Goal: Transaction & Acquisition: Download file/media

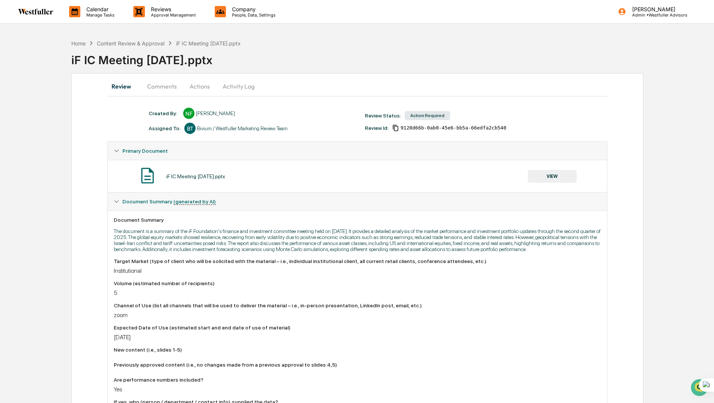
click at [164, 88] on button "Comments" at bounding box center [162, 86] width 42 height 18
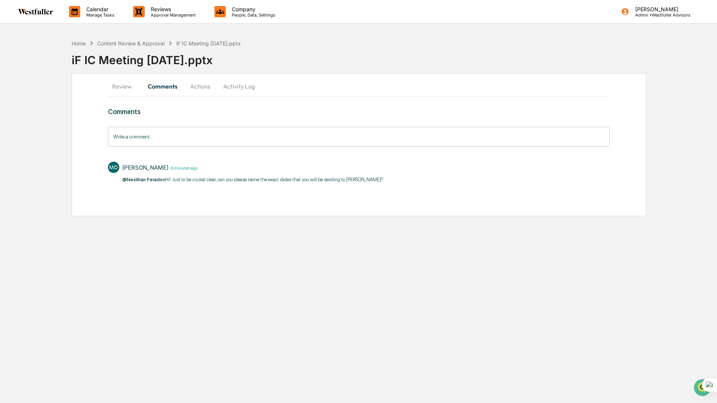
click at [123, 84] on button "Review" at bounding box center [125, 86] width 34 height 18
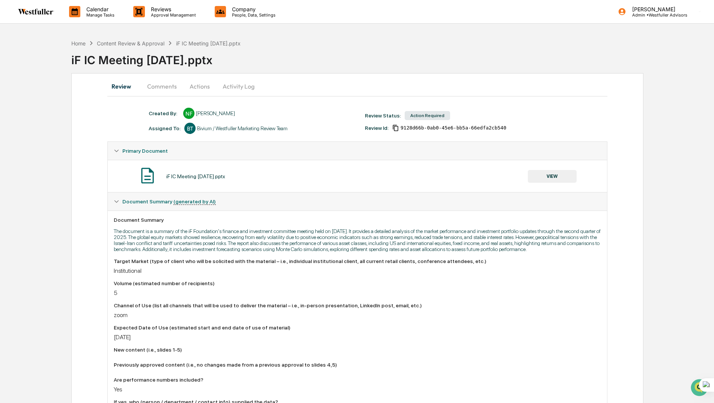
click at [552, 173] on button "VIEW" at bounding box center [551, 176] width 49 height 13
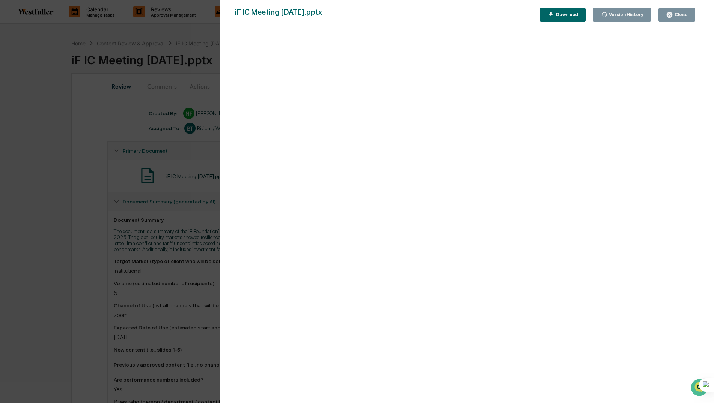
click at [572, 15] on div "Download" at bounding box center [566, 14] width 24 height 5
click at [40, 132] on div "Version History 09/04/2025, 03:47 PM Neslihan Feradov iF IC Meeting 9.15.25.ppt…" at bounding box center [357, 201] width 714 height 403
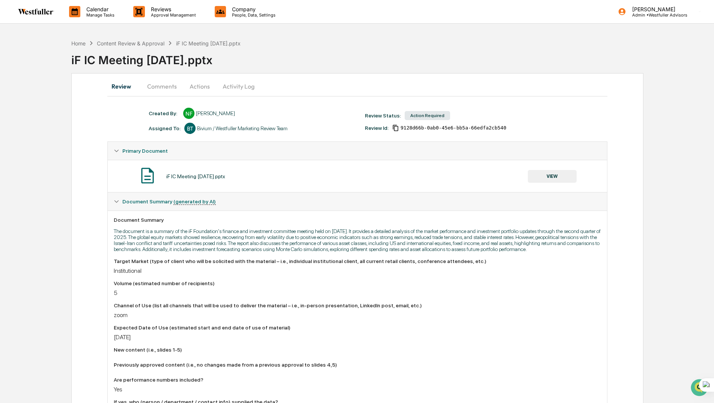
drag, startPoint x: 158, startPoint y: 86, endPoint x: 146, endPoint y: 87, distance: 11.7
click at [156, 86] on button "Comments" at bounding box center [162, 86] width 42 height 18
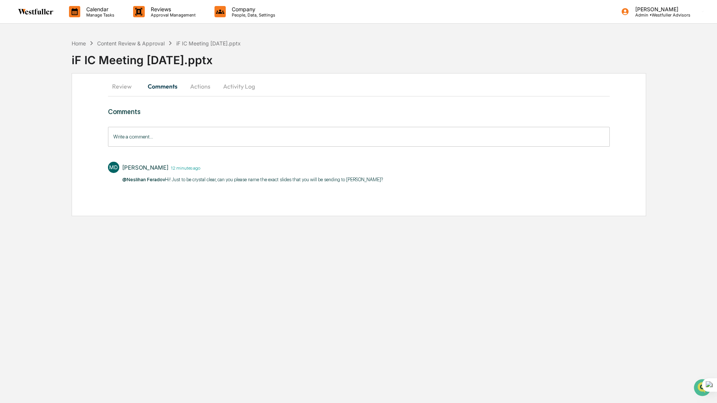
click at [114, 87] on button "Review" at bounding box center [125, 86] width 34 height 18
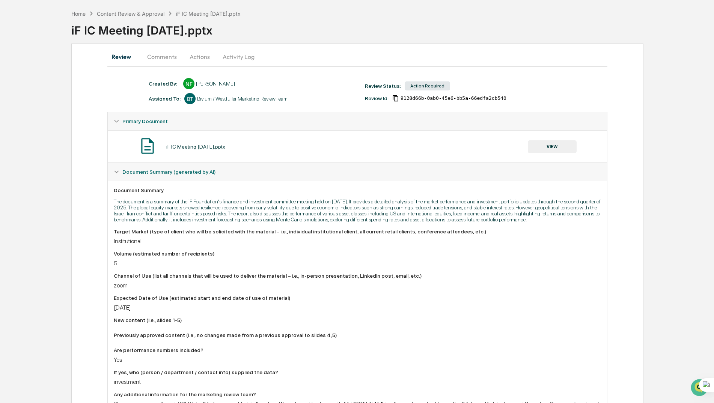
scroll to position [188, 0]
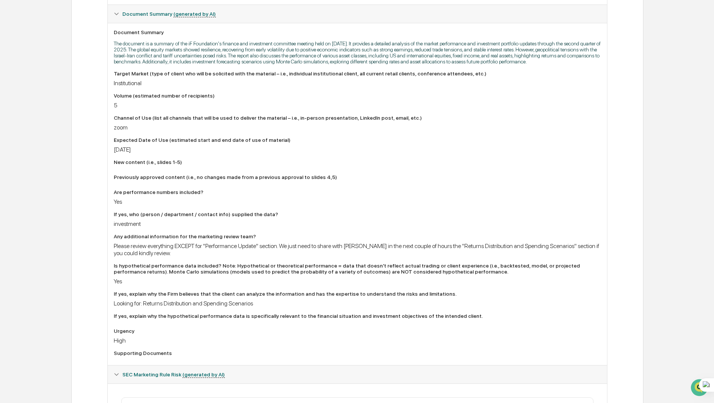
click at [221, 266] on div "Target Market (type of client who will be solicited with the material – i.e., i…" at bounding box center [357, 215] width 487 height 288
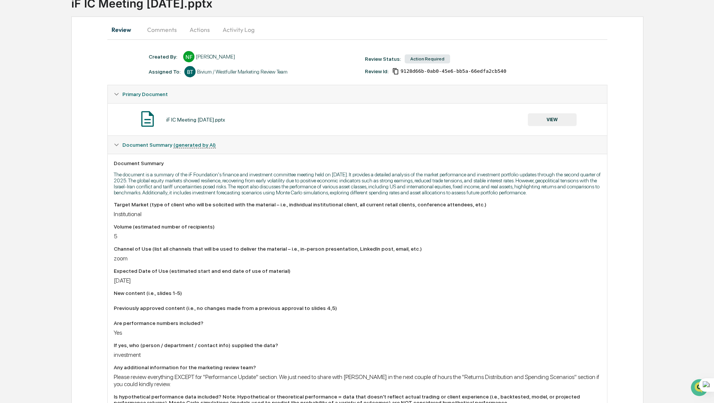
scroll to position [0, 0]
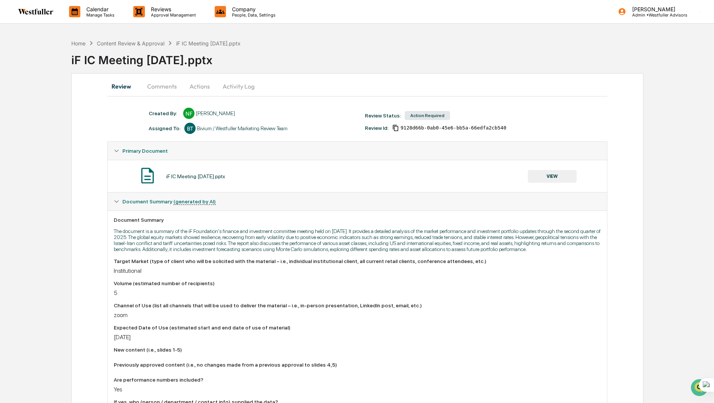
click at [166, 84] on button "Comments" at bounding box center [162, 86] width 42 height 18
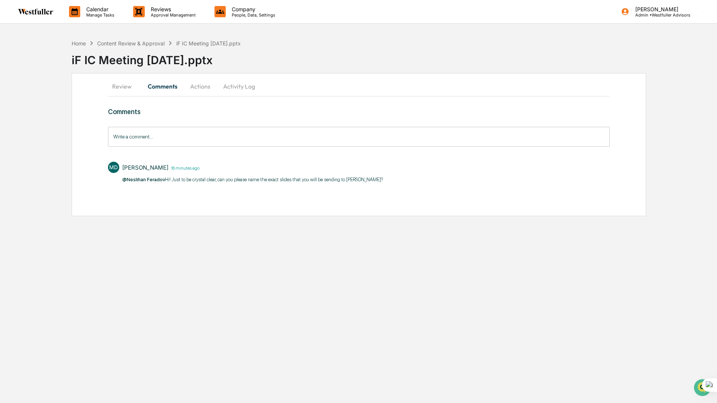
click at [128, 133] on div "Write a comment... Write a comment..." at bounding box center [359, 137] width 502 height 20
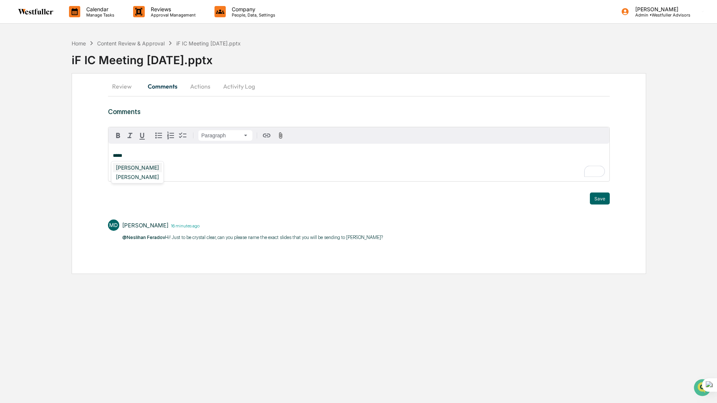
click at [116, 165] on div "[PERSON_NAME]" at bounding box center [137, 167] width 49 height 9
drag, startPoint x: 280, startPoint y: 153, endPoint x: 54, endPoint y: 157, distance: 225.9
click at [55, 158] on div "**********" at bounding box center [358, 155] width 717 height 238
drag, startPoint x: 158, startPoint y: 7, endPoint x: 39, endPoint y: 69, distance: 134.2
click at [39, 69] on div "**********" at bounding box center [358, 155] width 717 height 238
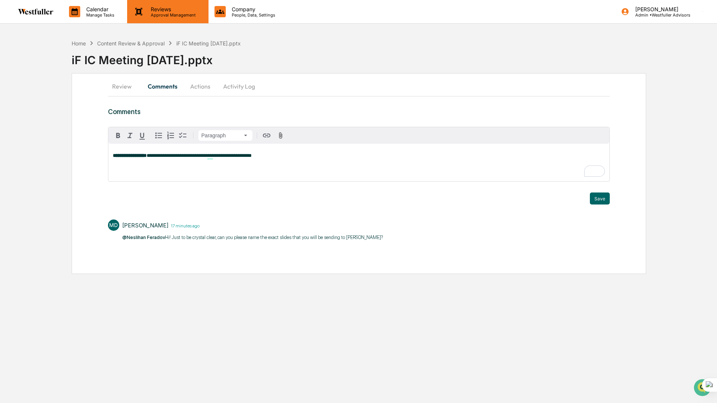
click at [159, 11] on p "Reviews" at bounding box center [172, 9] width 55 height 6
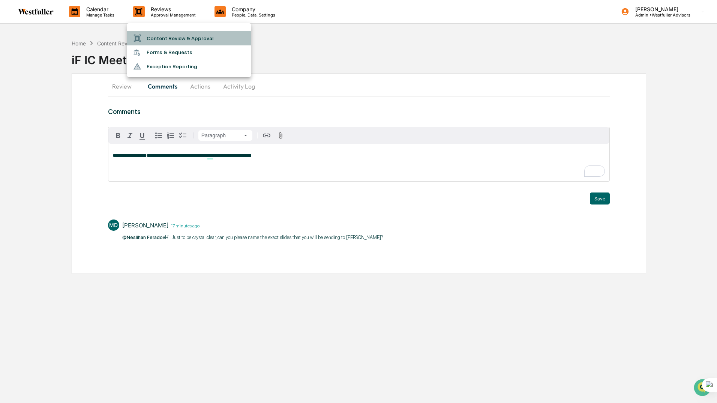
click at [171, 35] on li "Content Review & Approval" at bounding box center [189, 38] width 124 height 14
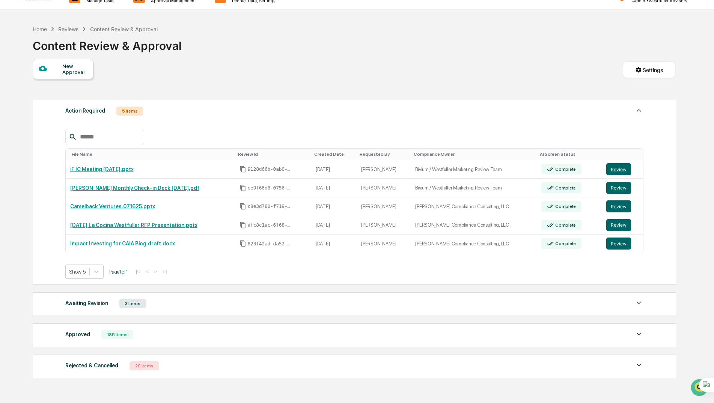
scroll to position [57, 0]
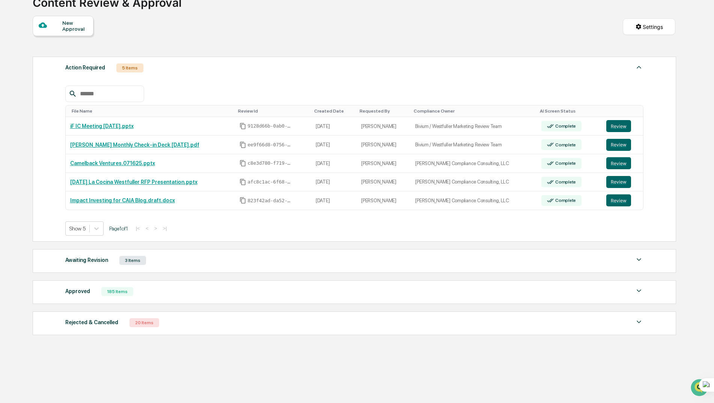
click at [167, 295] on div "Approved 185 Items" at bounding box center [354, 291] width 578 height 11
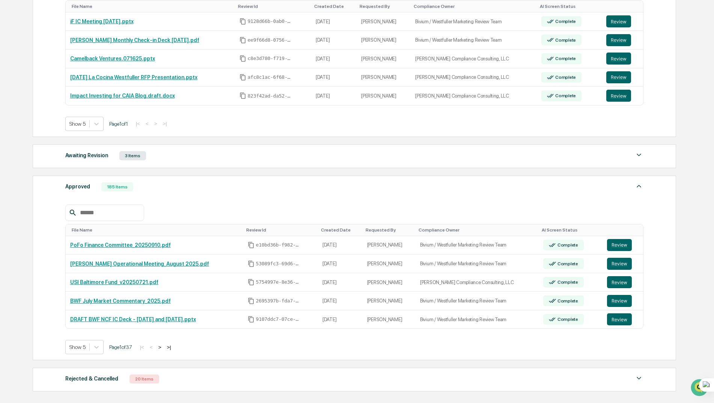
scroll to position [207, 0]
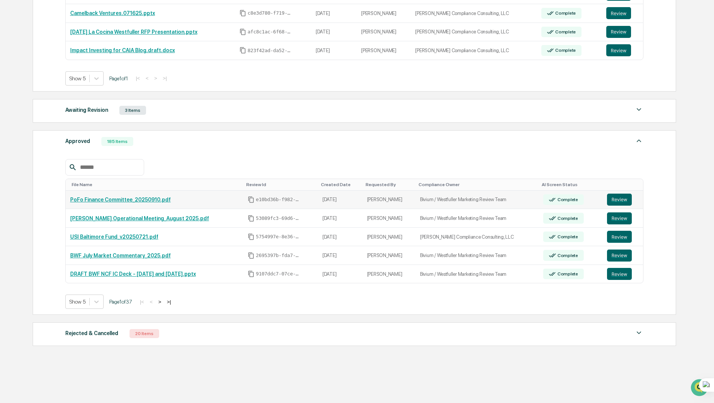
click at [122, 201] on link "PoFo Finance Committee_20250910.pdf" at bounding box center [120, 200] width 101 height 6
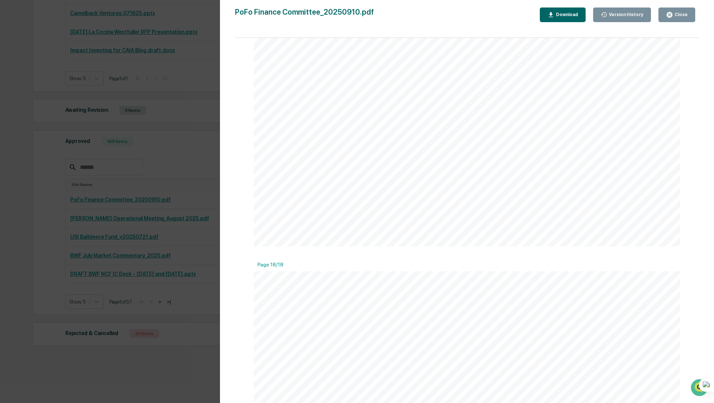
scroll to position [1275, 0]
click at [177, 232] on div "Version History 09/03/2025, 11:37 PM Danielle Lumetta 09/03/2025, 07:21 PM Dani…" at bounding box center [357, 201] width 714 height 403
click at [681, 13] on div "Close" at bounding box center [680, 14] width 15 height 5
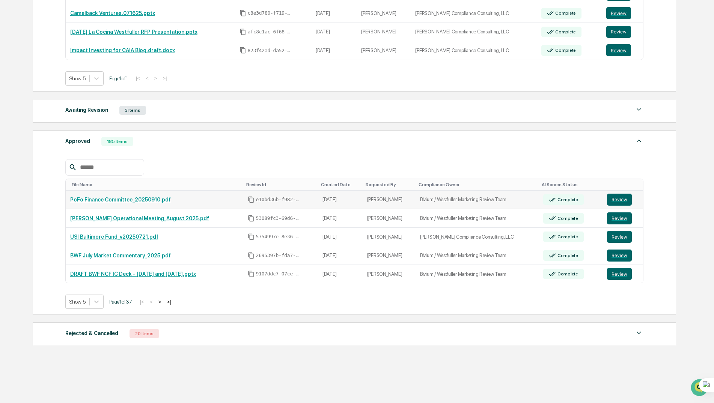
scroll to position [219, 0]
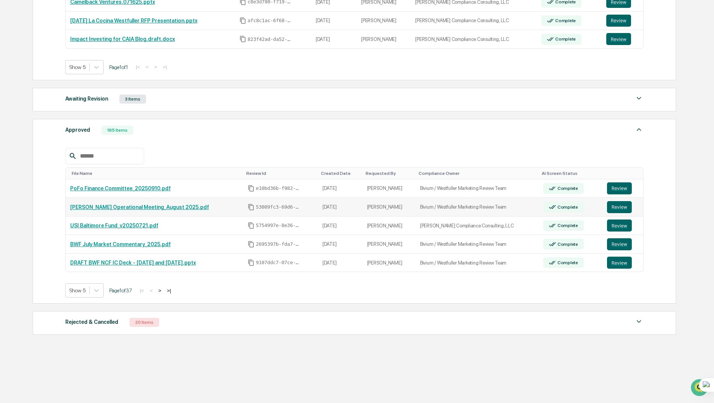
click at [120, 207] on link "[PERSON_NAME] Operational Meeting_August 2025.pdf" at bounding box center [139, 207] width 139 height 6
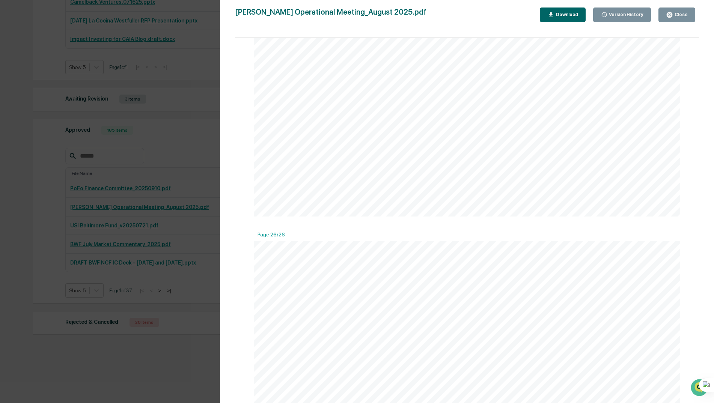
scroll to position [6504, 0]
click at [119, 254] on div "Version History 08/28/2025, 05:38 PM Danielle Lumetta 08/28/2025, 01:48 AM Dani…" at bounding box center [357, 201] width 714 height 403
drag, startPoint x: 683, startPoint y: 15, endPoint x: 226, endPoint y: 131, distance: 471.6
click at [683, 15] on div "Close" at bounding box center [680, 14] width 15 height 5
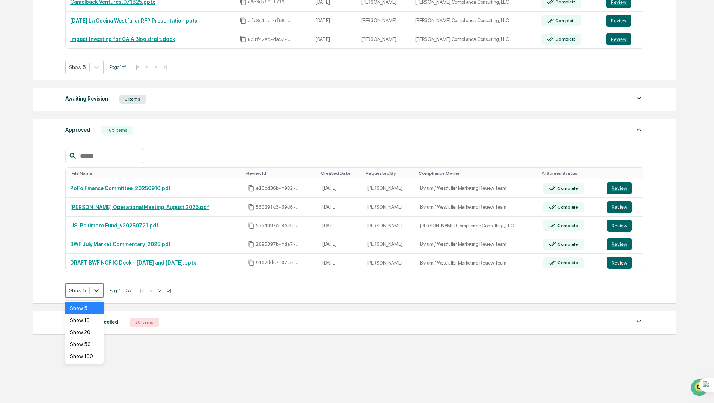
click at [97, 290] on icon at bounding box center [97, 291] width 8 height 8
click at [81, 360] on div "Show 100" at bounding box center [84, 356] width 39 height 12
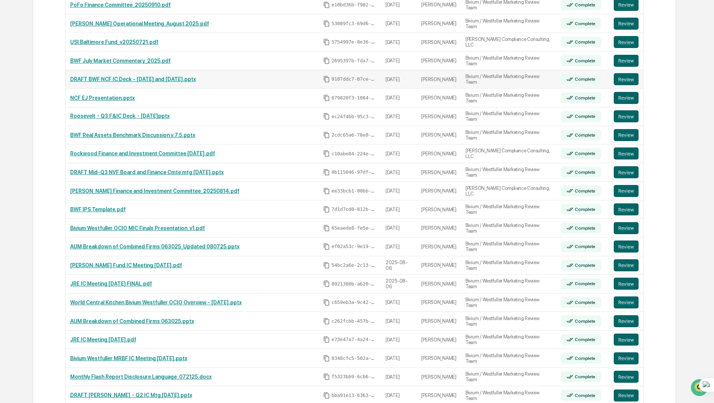
scroll to position [406, 0]
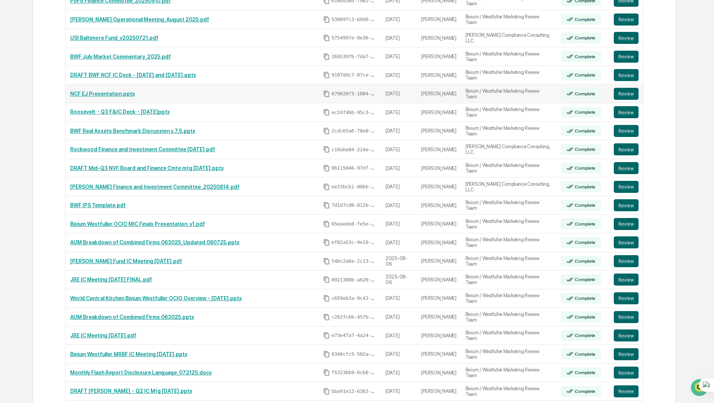
click at [103, 93] on link "NCF EJ Presentation.pptx" at bounding box center [102, 94] width 65 height 6
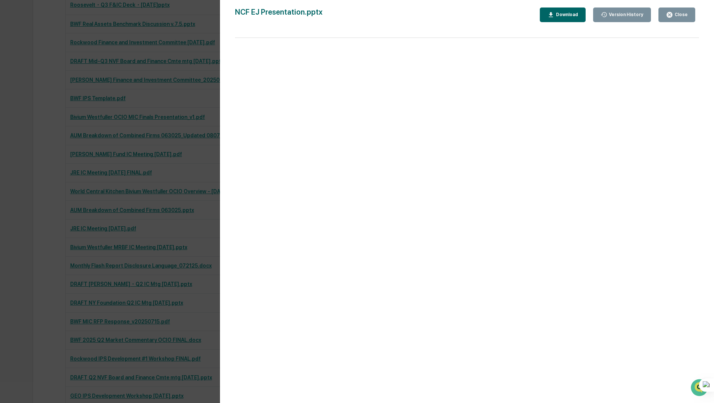
scroll to position [419, 0]
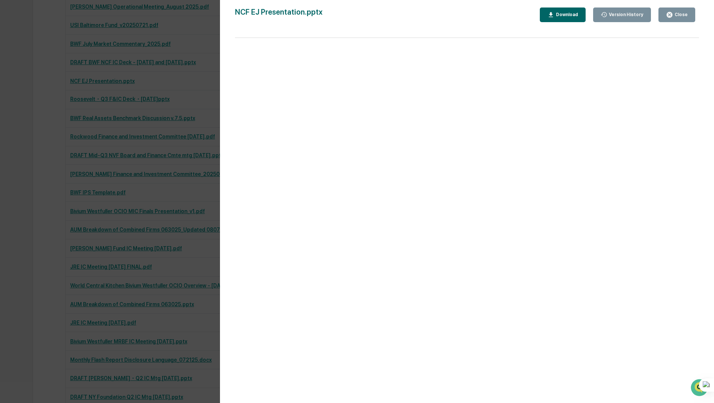
click at [675, 12] on div "Close" at bounding box center [676, 14] width 22 height 7
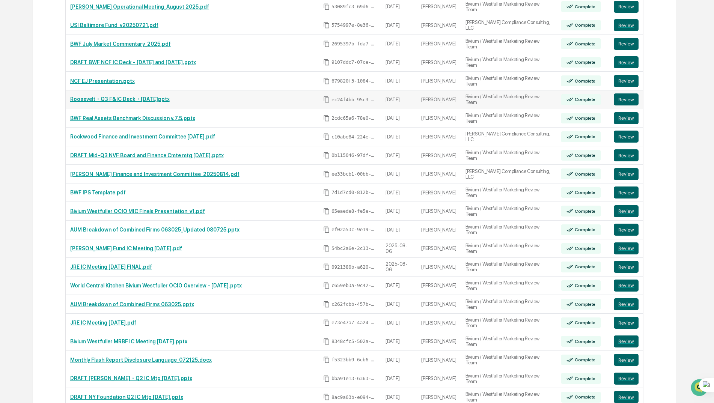
click at [111, 100] on link "Roosevelt・Q3 F&IC Deck・[DATE]pptx" at bounding box center [119, 99] width 99 height 6
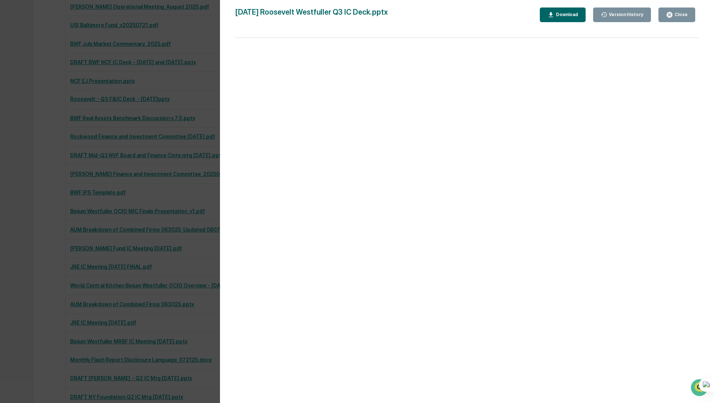
click at [685, 9] on button "Close" at bounding box center [676, 15] width 37 height 15
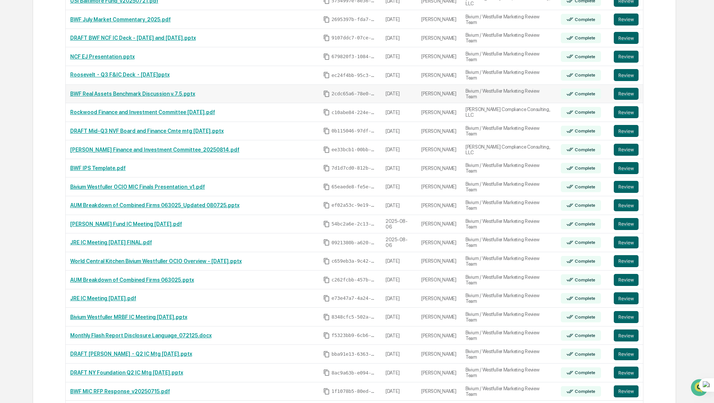
scroll to position [457, 0]
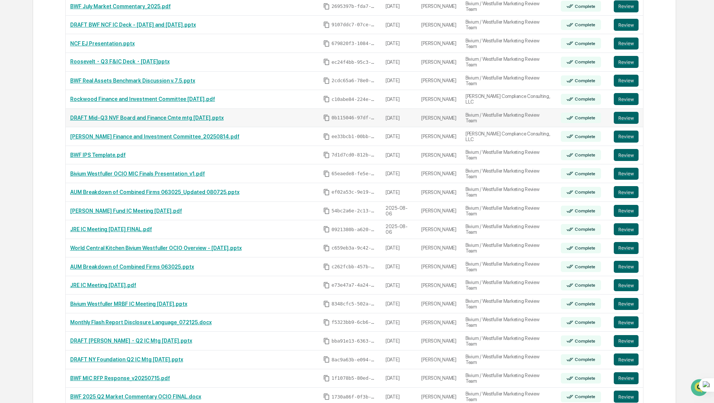
click at [97, 118] on link "DRAFT Mid-Q3 NVF Board and Finance Cmte mtg [DATE].pptx" at bounding box center [146, 118] width 153 height 6
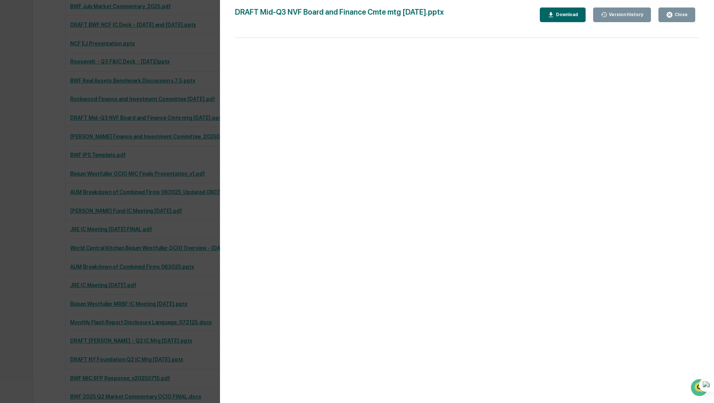
click at [682, 15] on div "Close" at bounding box center [680, 14] width 15 height 5
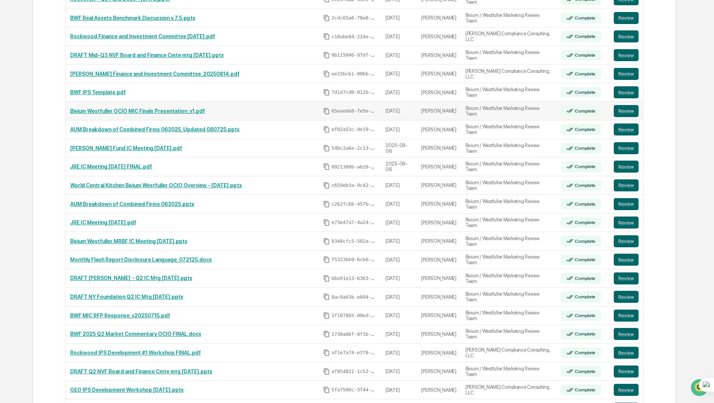
scroll to position [532, 0]
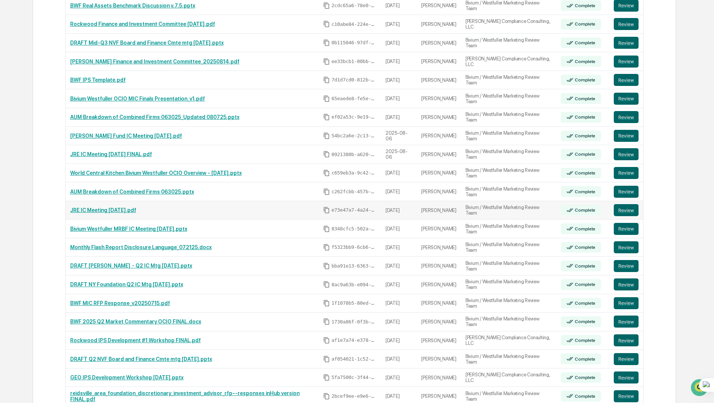
click at [95, 210] on link "JRE IC Meeting [DATE].pdf" at bounding box center [103, 210] width 66 height 6
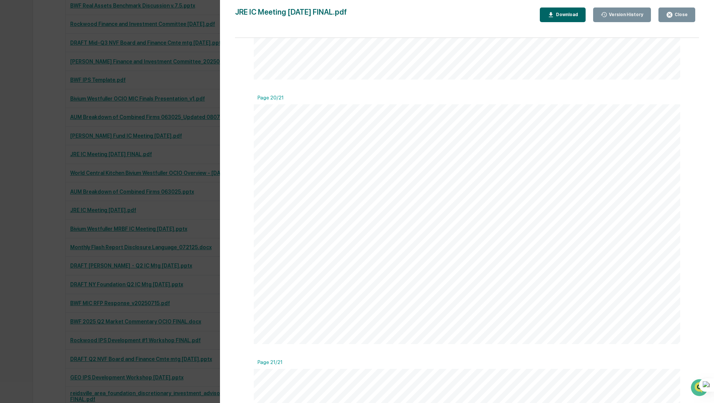
scroll to position [5064, 0]
click at [160, 202] on div "Version History [DATE] 01:34 PM Neslihan Feradov [DATE] 08:46 PM Neslihan Ferad…" at bounding box center [357, 201] width 714 height 403
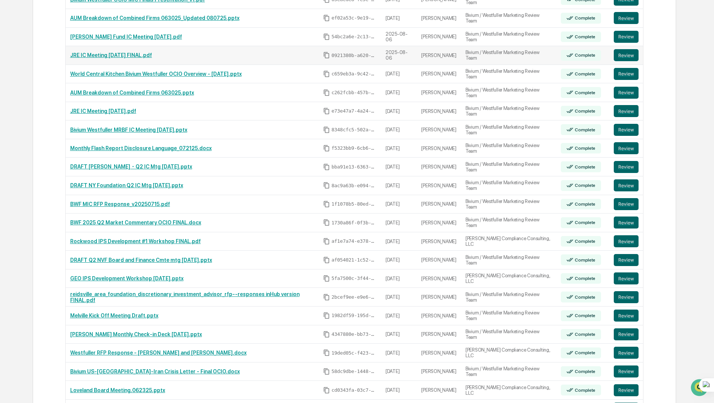
scroll to position [644, 0]
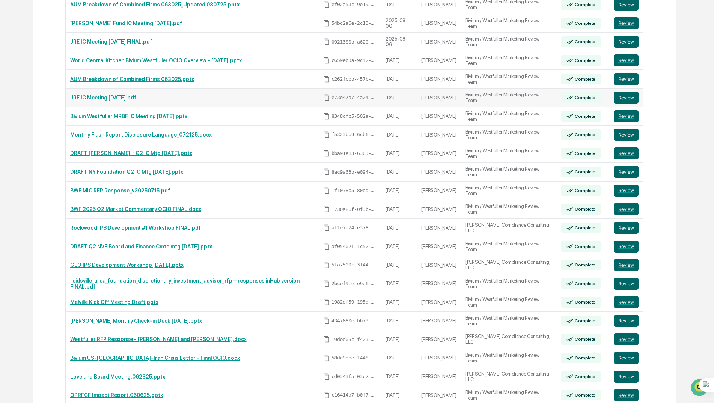
click at [91, 93] on td "JRE IC Meeting [DATE].pdf" at bounding box center [192, 98] width 253 height 19
click at [107, 172] on link "DRAFT NY Foundation Q2 IC Mtg [DATE].pptx" at bounding box center [126, 172] width 113 height 6
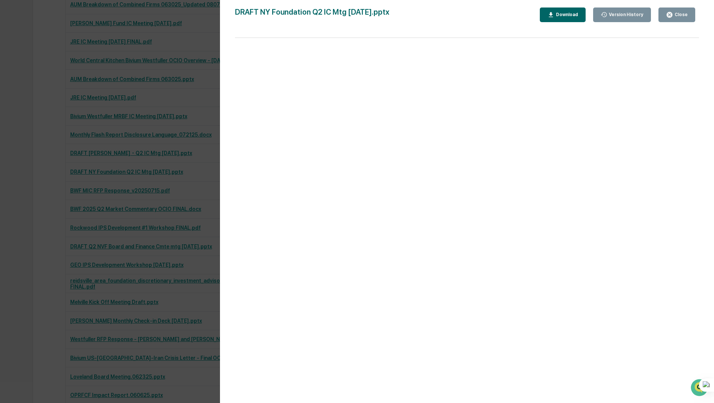
click at [687, 14] on div "Close" at bounding box center [680, 14] width 15 height 5
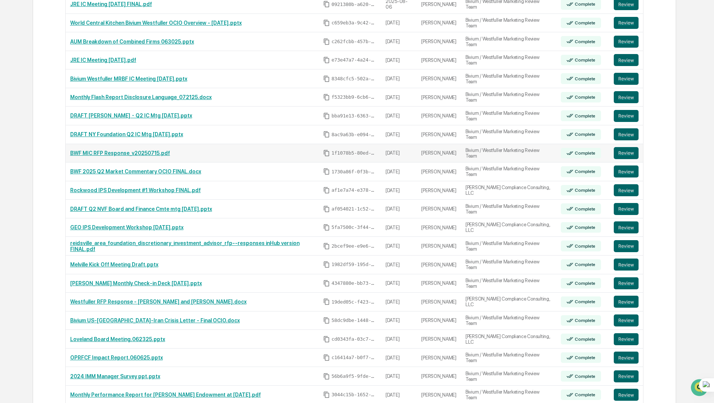
scroll to position [719, 0]
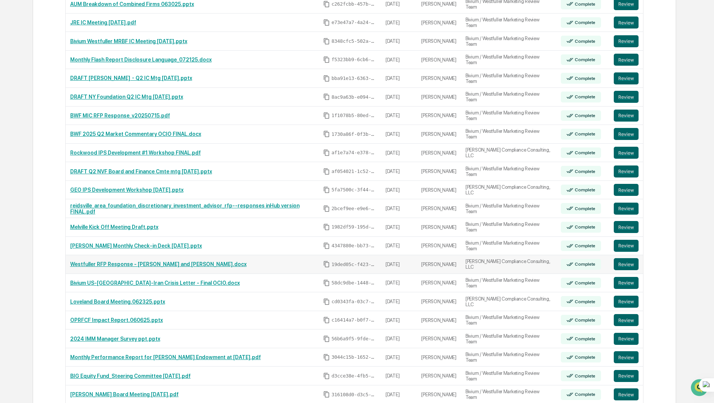
click at [131, 264] on link "Westfuller RFP Response - [PERSON_NAME] and [PERSON_NAME].docx" at bounding box center [158, 264] width 176 height 6
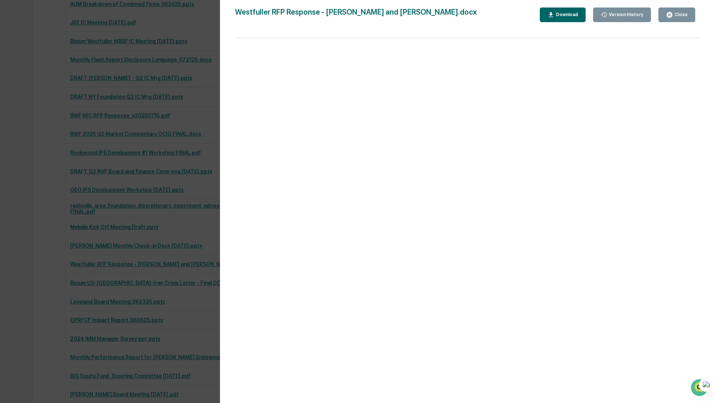
click at [120, 181] on div "Version History [DATE] 08:38 PM [PERSON_NAME] [DATE] 01:08 PM [PERSON_NAME] [DA…" at bounding box center [357, 201] width 714 height 403
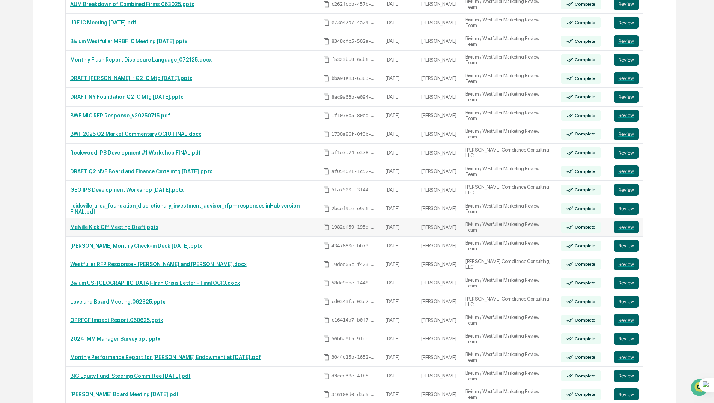
click at [122, 228] on link "Melville Kick Off Meeting Draft.pptx" at bounding box center [114, 227] width 88 height 6
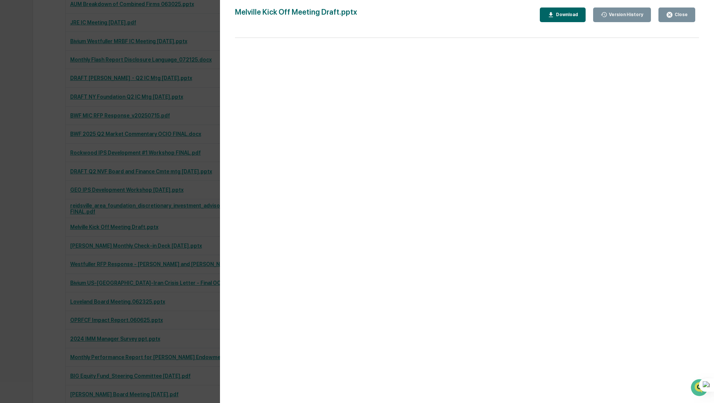
click at [113, 277] on div "Version History [DATE] 06:48 PM [PERSON_NAME] [PERSON_NAME] Kick Off Meeting Dr…" at bounding box center [357, 201] width 714 height 403
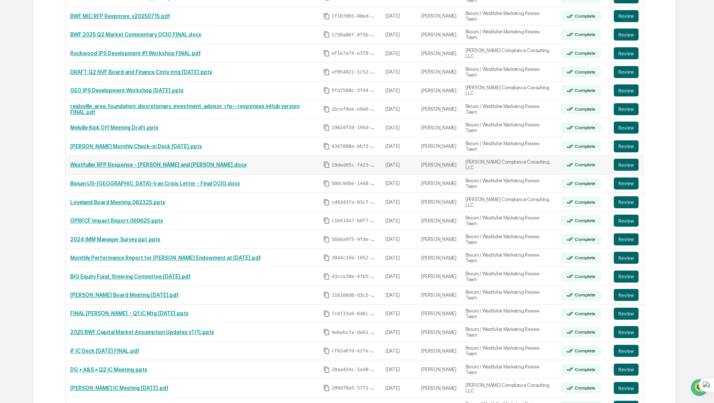
scroll to position [832, 0]
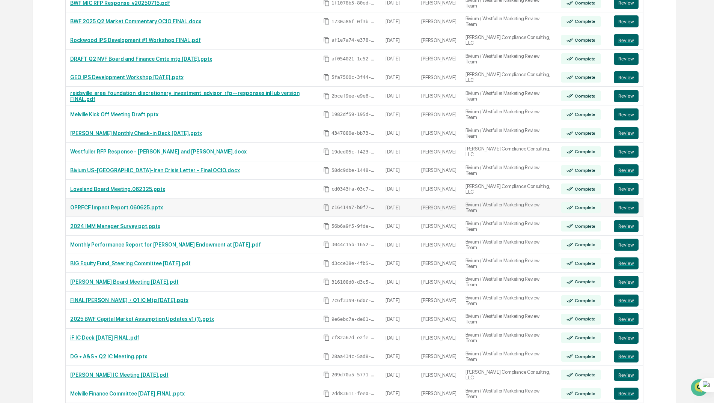
click at [108, 207] on link "OPRFCF Impact Report.060625.pptx" at bounding box center [116, 207] width 93 height 6
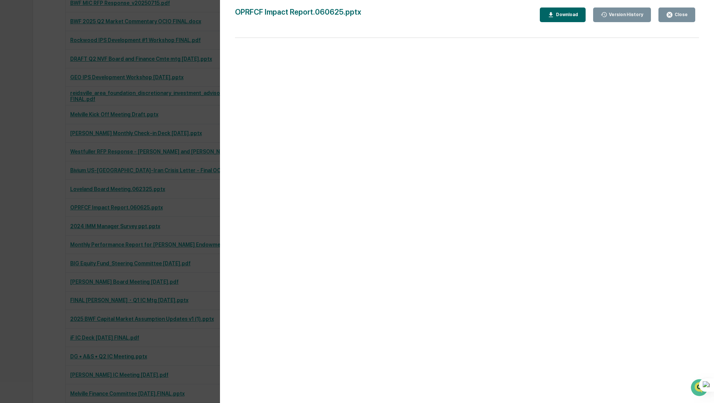
click at [120, 252] on div "Version History [DATE] 09:58 PM [PERSON_NAME] [DATE] 09:49 PM [PERSON_NAME] [DA…" at bounding box center [357, 201] width 714 height 403
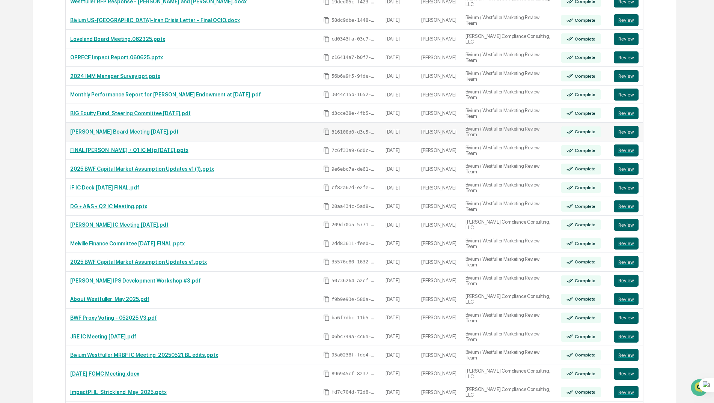
scroll to position [1019, 0]
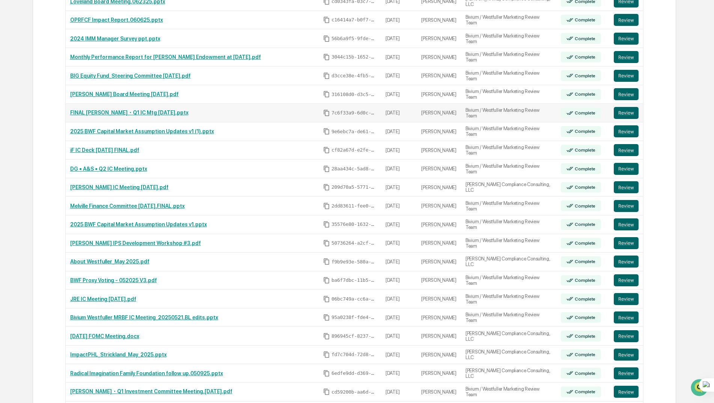
click at [102, 113] on link "FINAL [PERSON_NAME]・Q1 IC Mtg [DATE].pptx" at bounding box center [129, 113] width 118 height 6
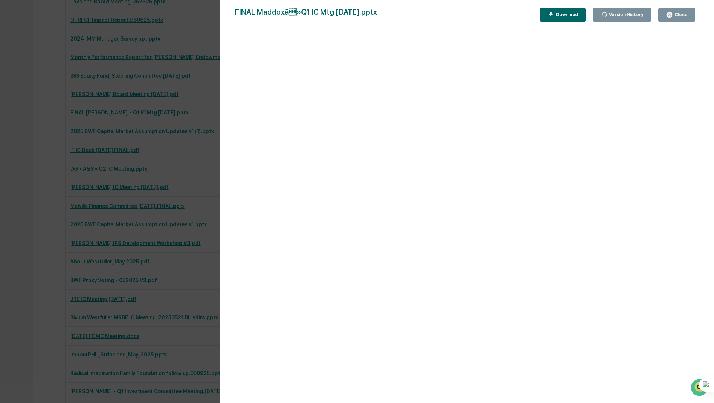
click at [140, 234] on div "Version History [DATE] 04:35 PM [PERSON_NAME] [DATE] 02:46 AM [PERSON_NAME] FIN…" at bounding box center [357, 201] width 714 height 403
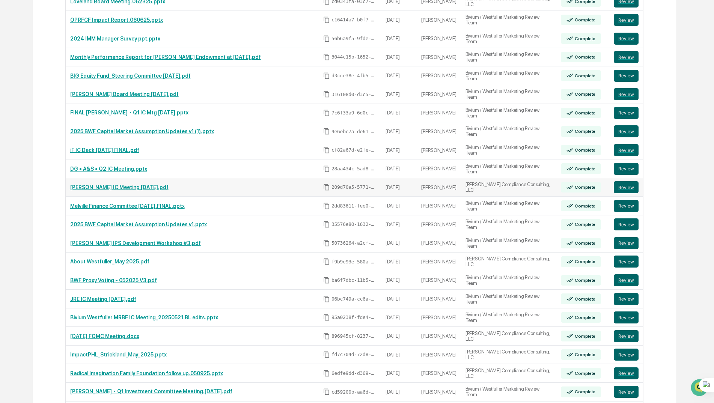
click at [98, 187] on link "[PERSON_NAME] IC Meeting [DATE].pdf" at bounding box center [119, 187] width 98 height 6
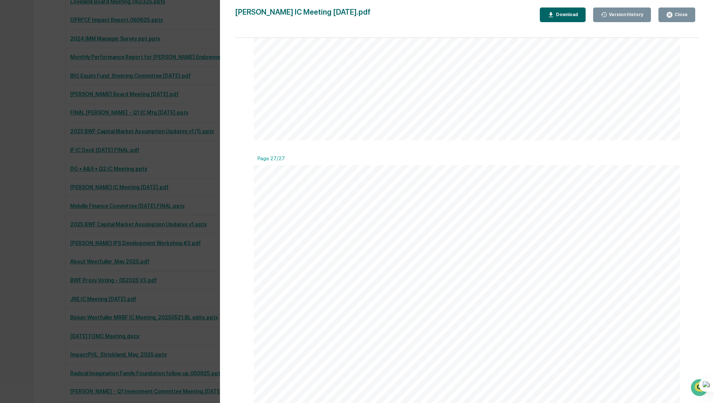
scroll to position [6768, 0]
click at [134, 228] on div "Version History [DATE] 08:06 PM [PERSON_NAME] IC Meeting [DATE].pdf Close Versi…" at bounding box center [357, 201] width 714 height 403
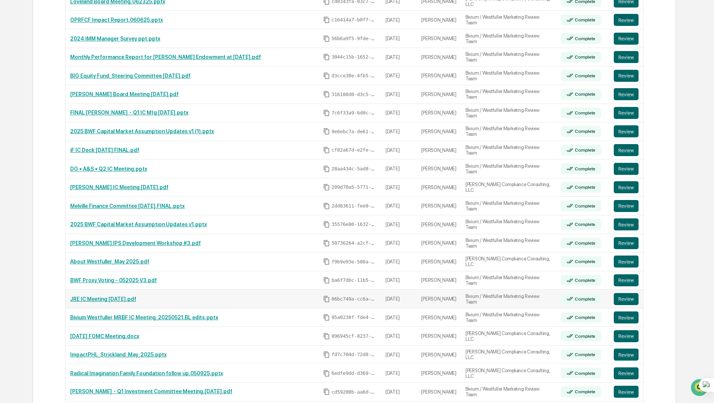
click at [109, 300] on link "JRE IC Meeting [DATE].pdf" at bounding box center [103, 299] width 66 height 6
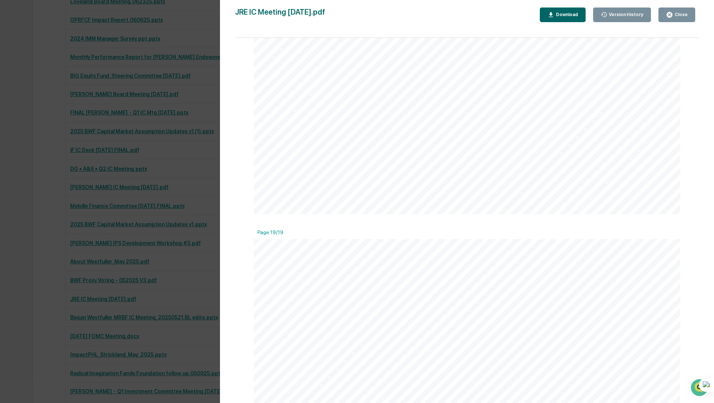
scroll to position [4652, 0]
click at [100, 267] on div "Version History 05/22/2025, 04:56 PM Neslihan Feradov 05/22/2025, 02:36 PM Nesl…" at bounding box center [357, 201] width 714 height 403
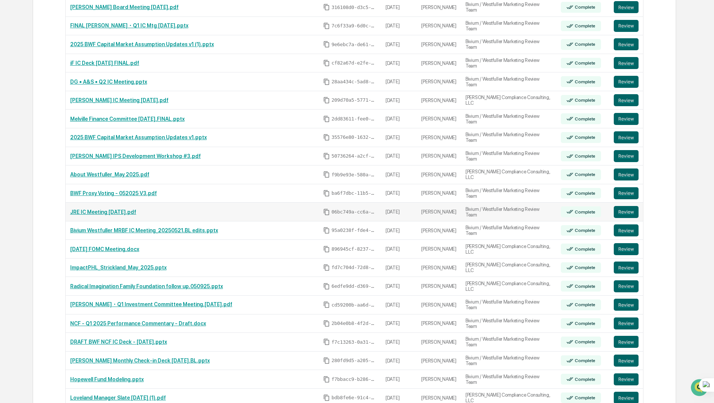
scroll to position [1132, 0]
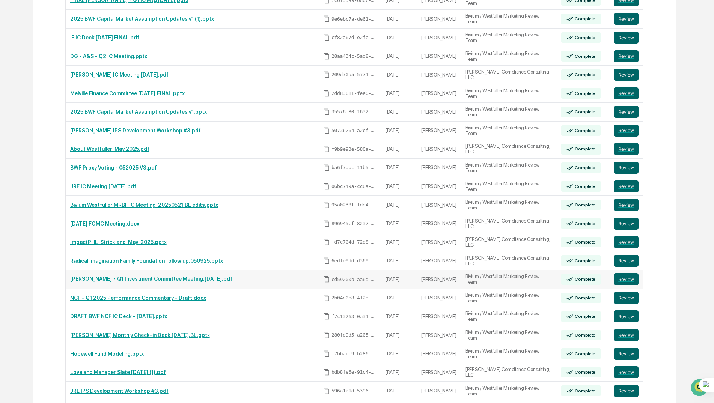
click at [134, 281] on link "[PERSON_NAME]・Q1 Investment Committee Meeting.[DATE].pdf" at bounding box center [151, 279] width 162 height 6
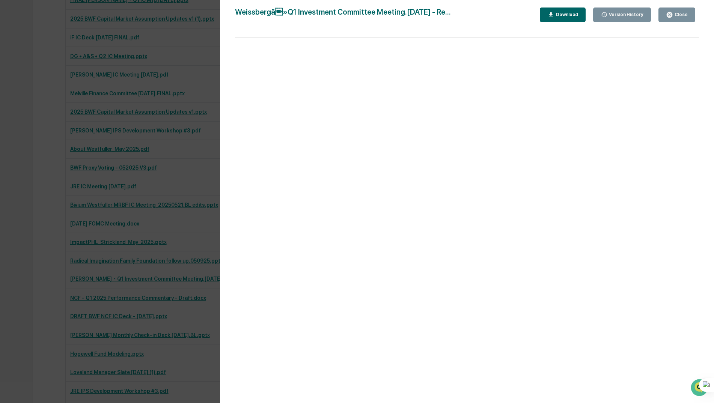
click at [573, 13] on div "Download" at bounding box center [566, 14] width 24 height 5
click at [105, 40] on div "Version History 05/08/2025, 05:50 PM Michael Dziura 05/08/2025, 05:48 PM Neslih…" at bounding box center [357, 201] width 714 height 403
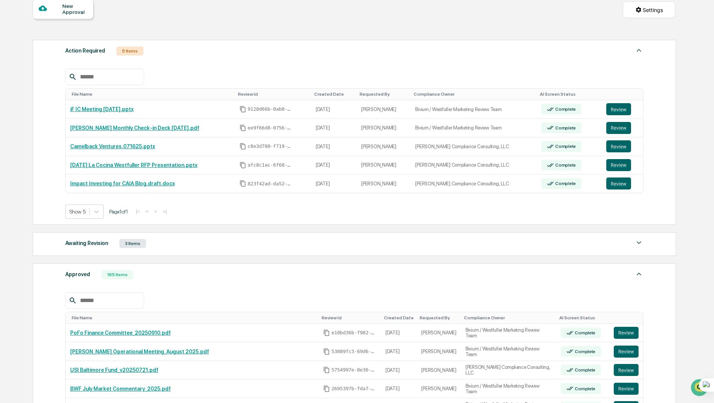
scroll to position [0, 0]
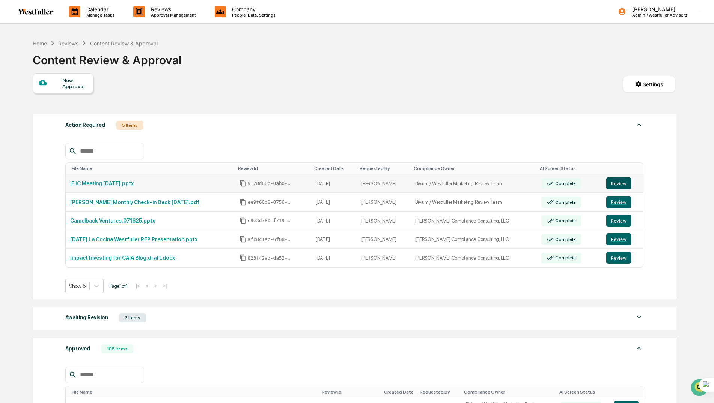
click at [617, 182] on button "Review" at bounding box center [618, 183] width 25 height 12
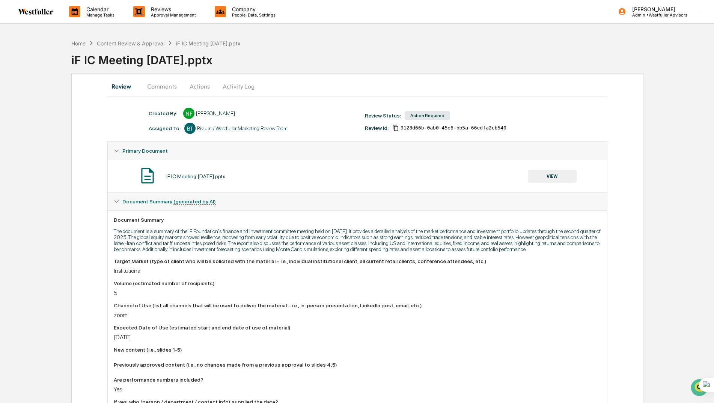
click at [169, 89] on button "Comments" at bounding box center [162, 86] width 42 height 18
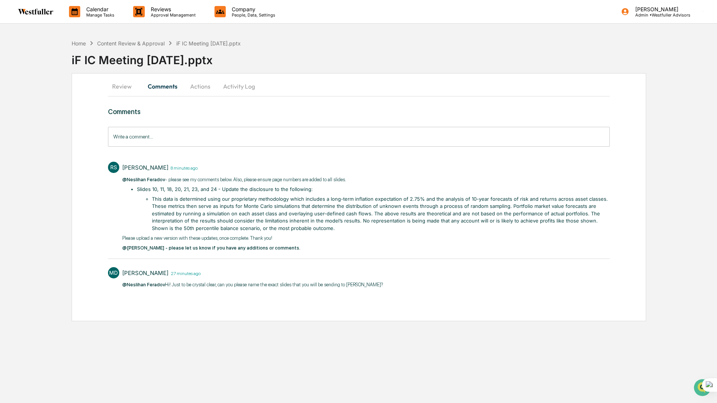
click at [128, 137] on input "Write a comment..." at bounding box center [359, 137] width 502 height 20
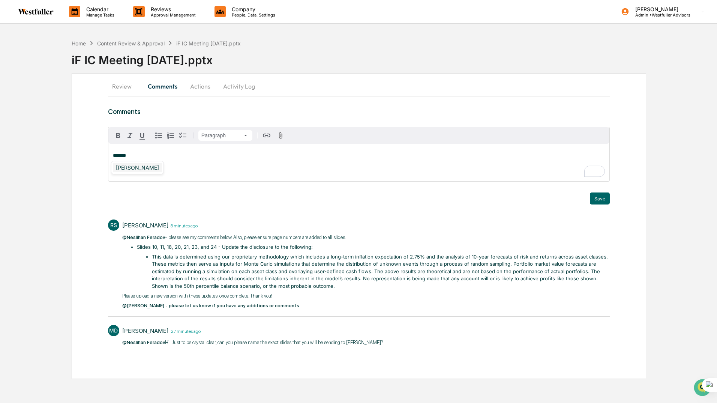
click at [134, 168] on div "Rachel Stanley" at bounding box center [137, 167] width 49 height 9
click at [147, 165] on div "[PERSON_NAME]" at bounding box center [137, 167] width 49 height 9
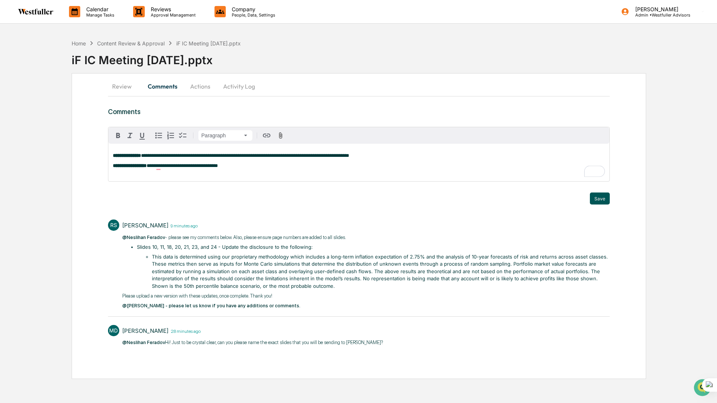
click at [602, 199] on button "Save" at bounding box center [600, 198] width 20 height 12
